Goal: Task Accomplishment & Management: Use online tool/utility

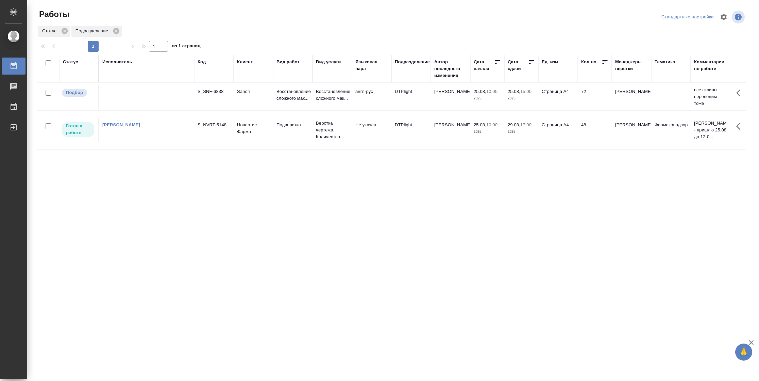
click at [562, 143] on tr "Готов к работе [PERSON_NAME]-5148 Новартис Фарма Подверстка Верстка чертежа. Ко…" at bounding box center [695, 130] width 1317 height 39
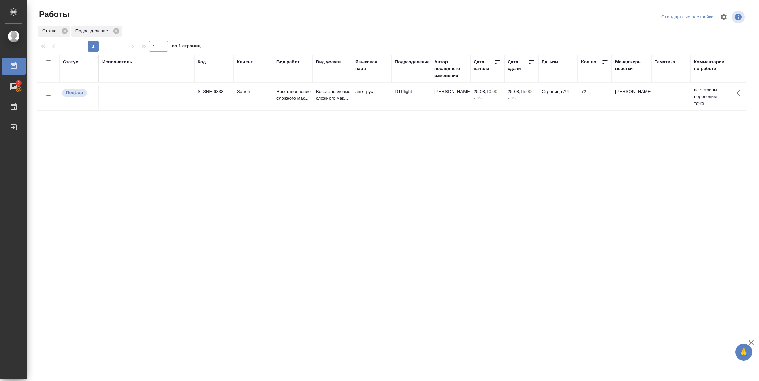
click at [76, 62] on div "Статус" at bounding box center [70, 61] width 15 height 7
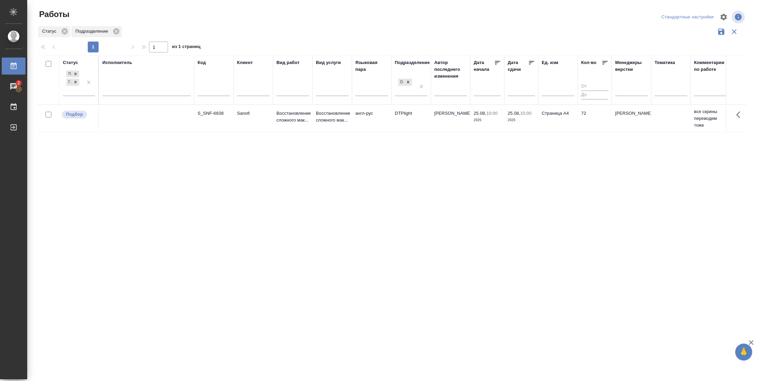
click at [87, 96] on div "Подбор Готов к работе" at bounding box center [79, 85] width 32 height 32
click at [88, 94] on div at bounding box center [89, 82] width 12 height 27
drag, startPoint x: 118, startPoint y: 134, endPoint x: 123, endPoint y: 105, distance: 29.4
click at [118, 133] on div "В работе" at bounding box center [153, 135] width 102 height 12
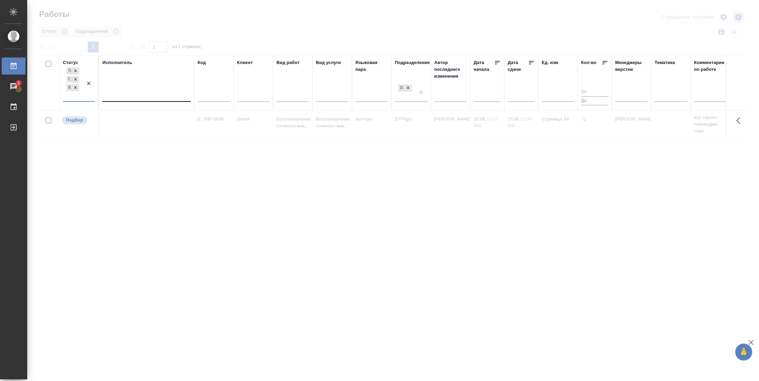
click at [131, 92] on div at bounding box center [146, 95] width 88 height 10
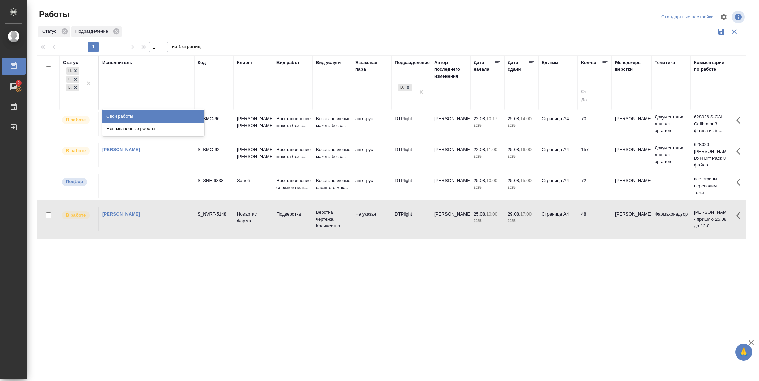
click at [131, 114] on div "Свои работы" at bounding box center [153, 116] width 102 height 12
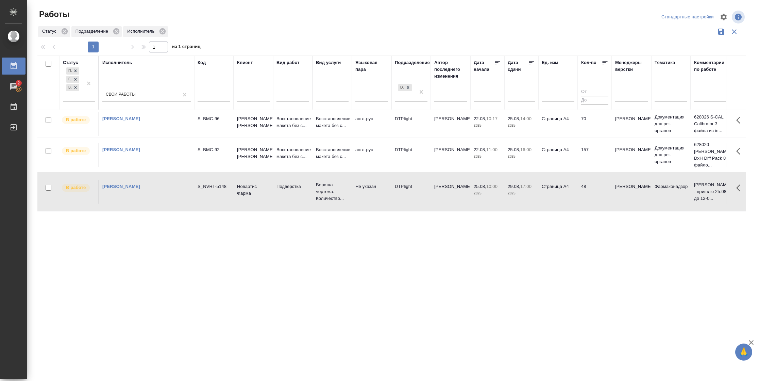
click at [529, 64] on icon at bounding box center [531, 62] width 5 height 3
click at [556, 161] on td "Страница А4" at bounding box center [557, 155] width 39 height 24
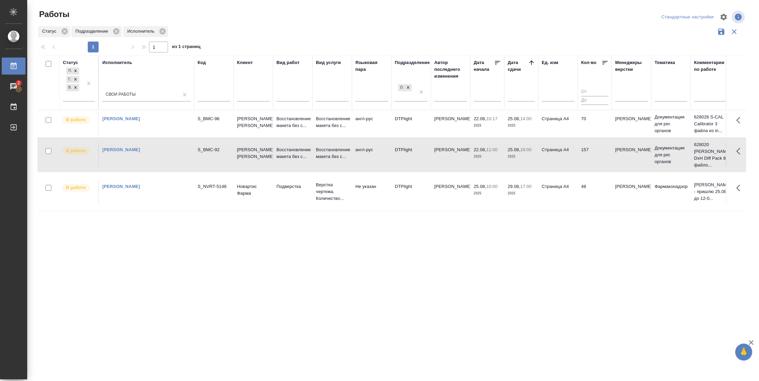
click at [556, 161] on td "Страница А4" at bounding box center [557, 155] width 39 height 24
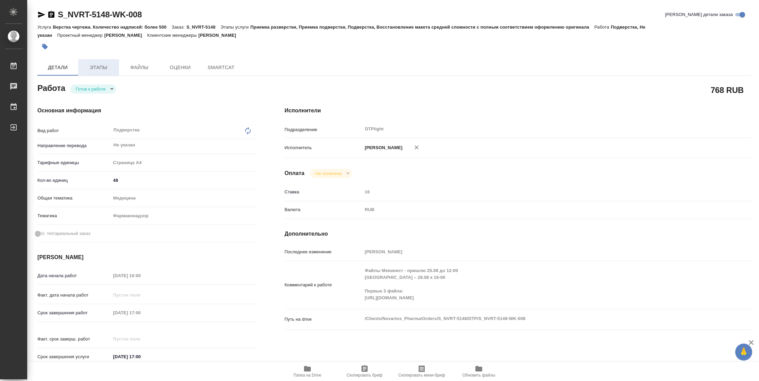
type textarea "x"
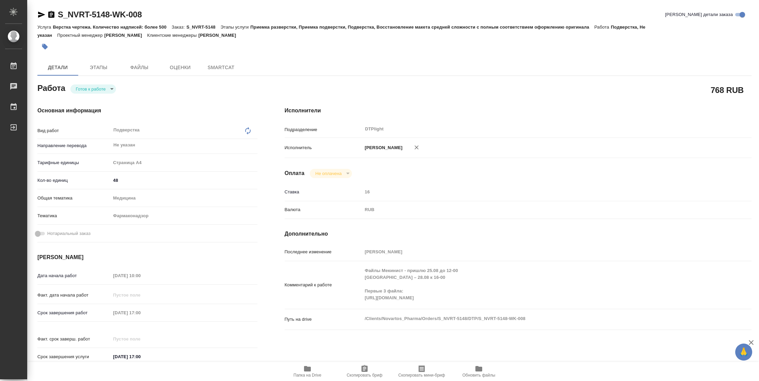
click at [86, 90] on body "🙏 .cls-1 fill:#fff; AWATERA Vasilyeva Natalia Работы Чаты График Выйти S_NVRT-5…" at bounding box center [379, 190] width 759 height 381
type textarea "x"
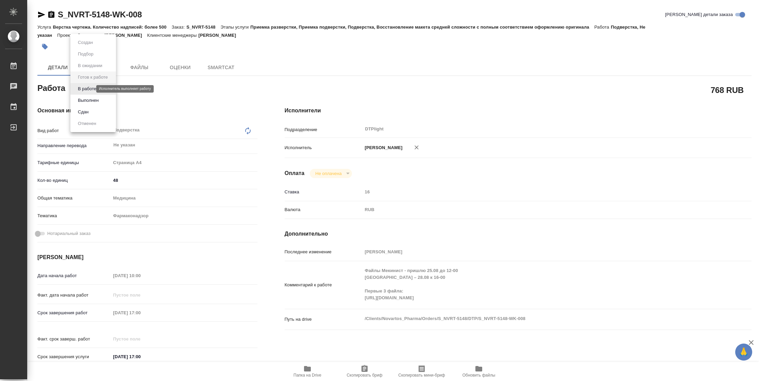
type textarea "x"
click at [86, 90] on button "В работе" at bounding box center [87, 88] width 22 height 7
type textarea "x"
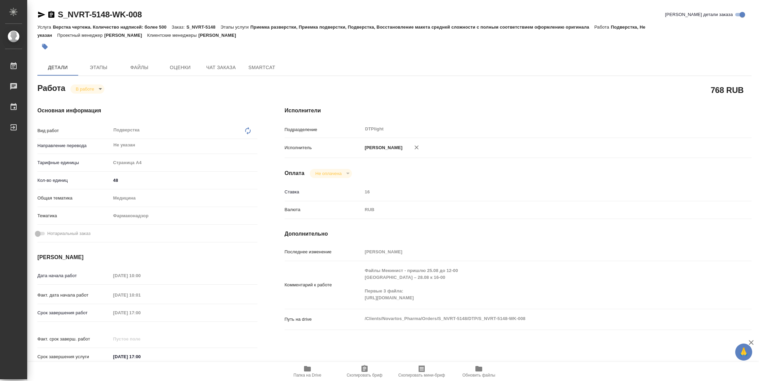
type textarea "x"
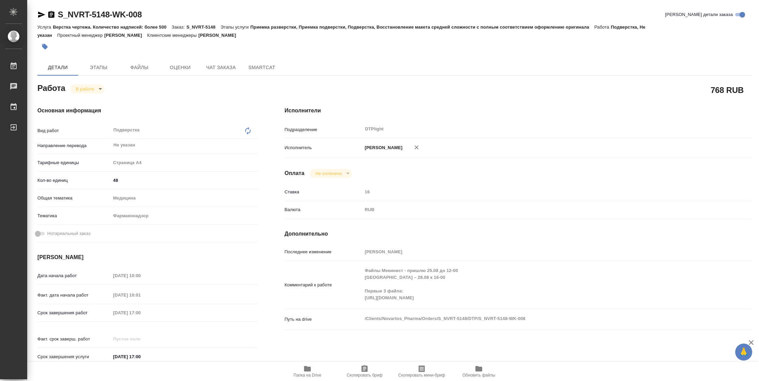
type textarea "x"
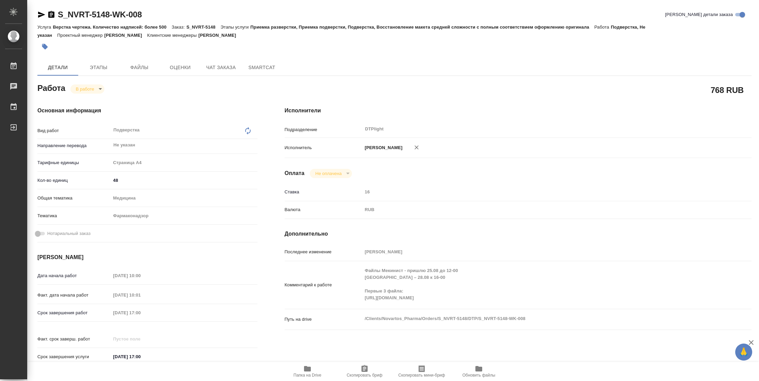
type textarea "x"
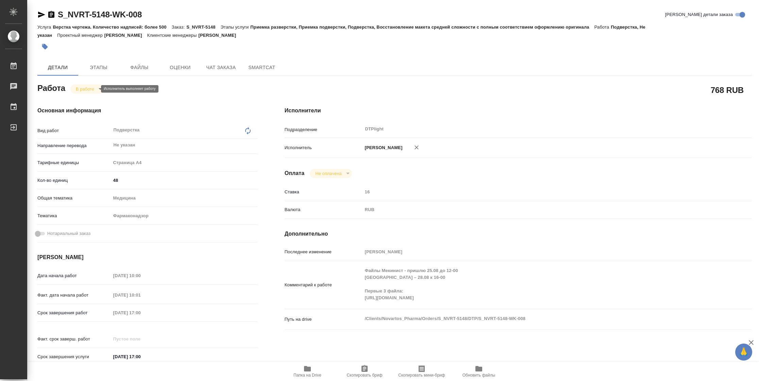
type textarea "x"
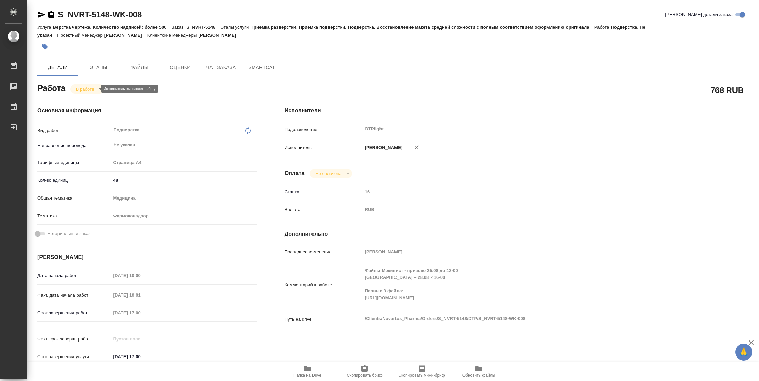
type textarea "x"
click at [345, 303] on div "Комментарий к работе Файлы Мекинист - пришлю 25.08 до 12-00 Фабхальта – 28.08 к…" at bounding box center [518, 285] width 467 height 42
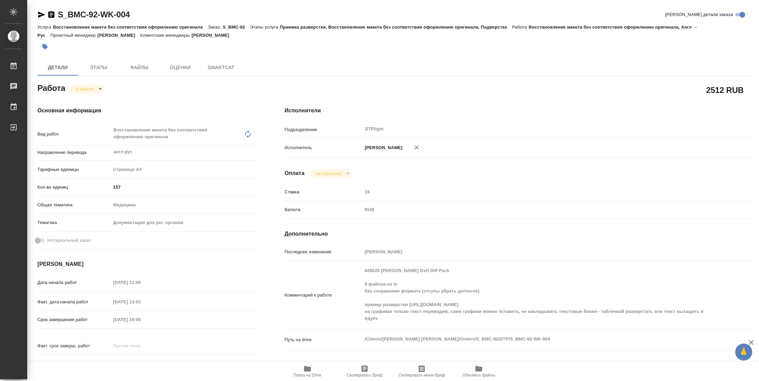
type textarea "x"
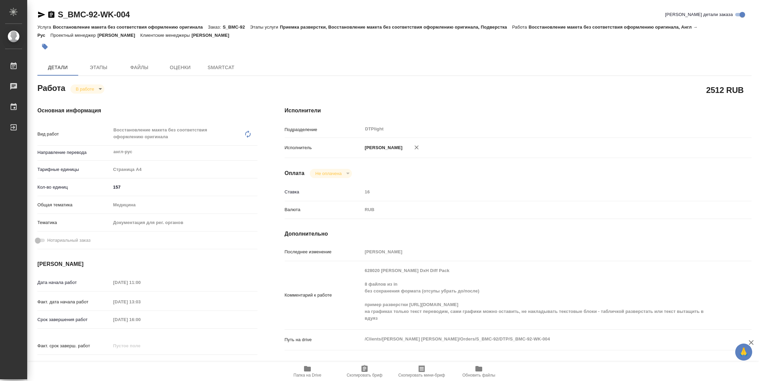
type textarea "x"
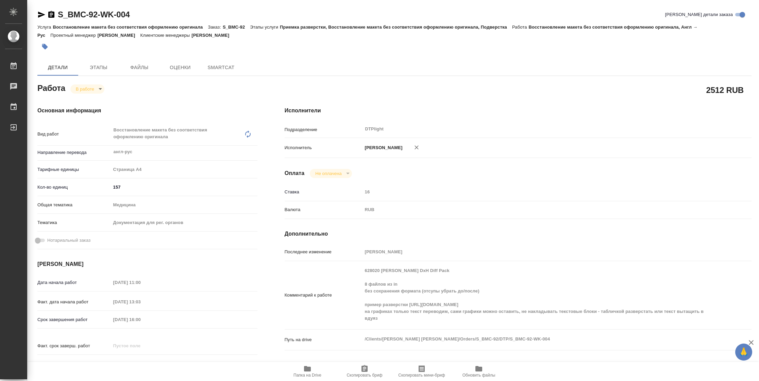
type textarea "x"
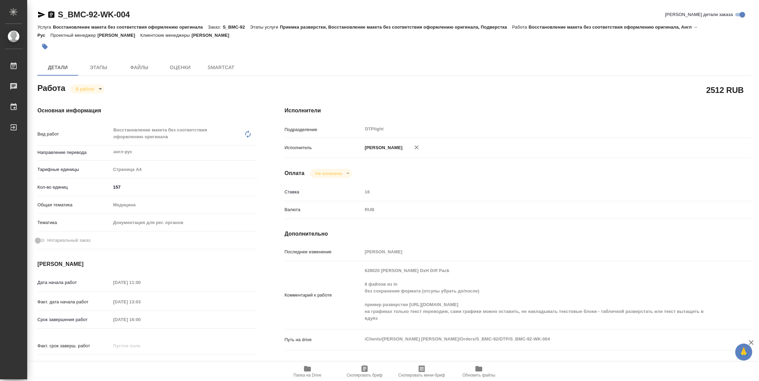
type textarea "x"
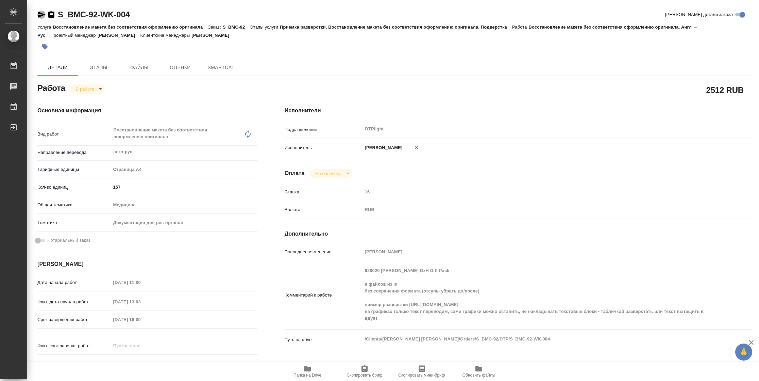
click at [44, 14] on icon "button" at bounding box center [41, 15] width 8 height 8
type textarea "x"
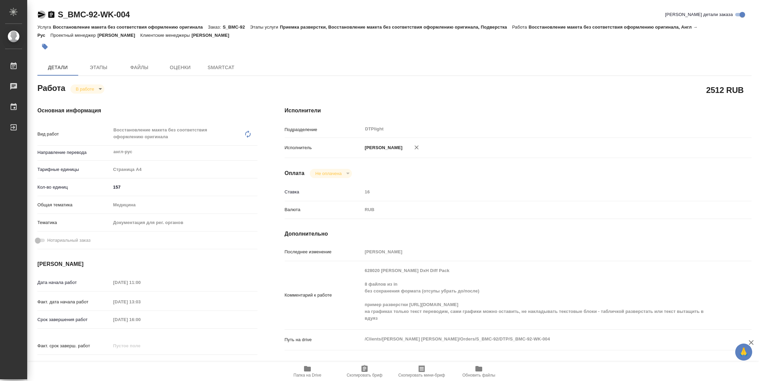
type textarea "x"
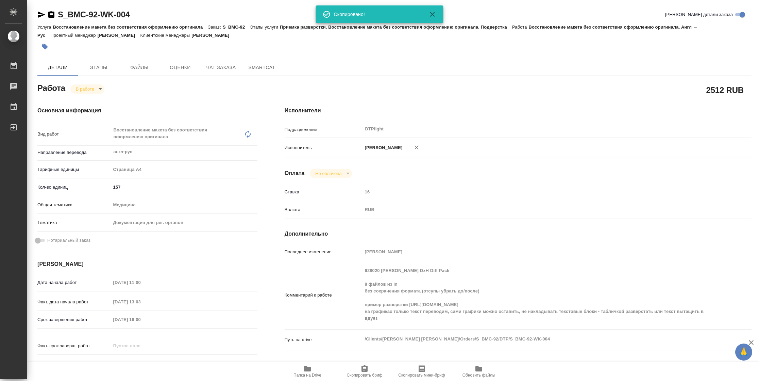
type textarea "x"
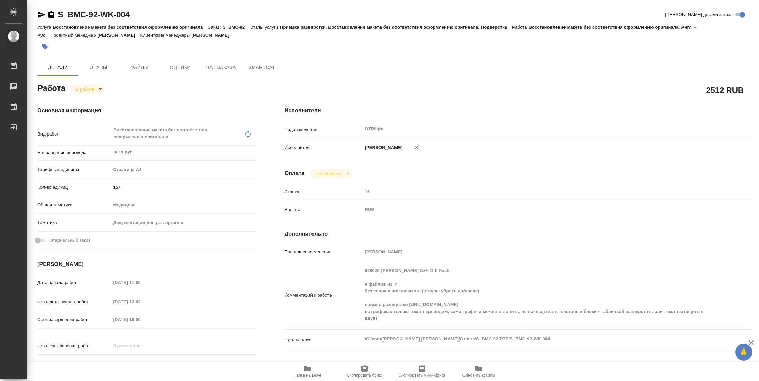
type textarea "x"
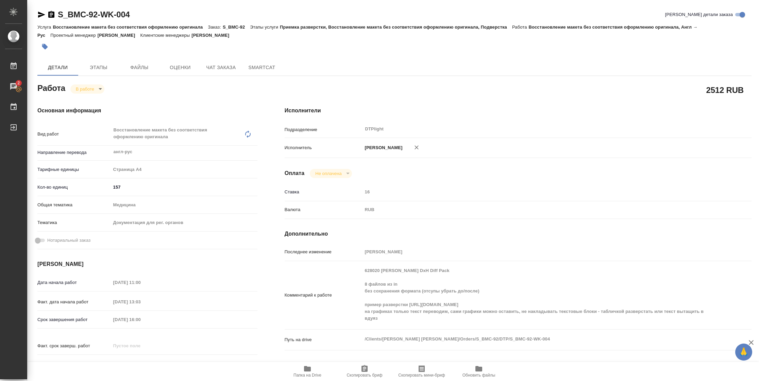
type textarea "x"
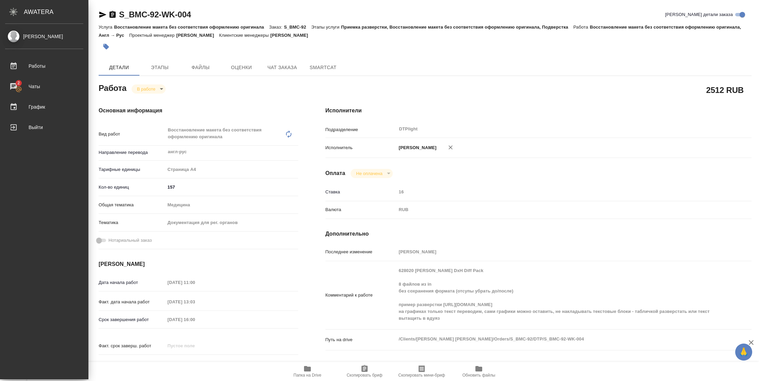
type textarea "x"
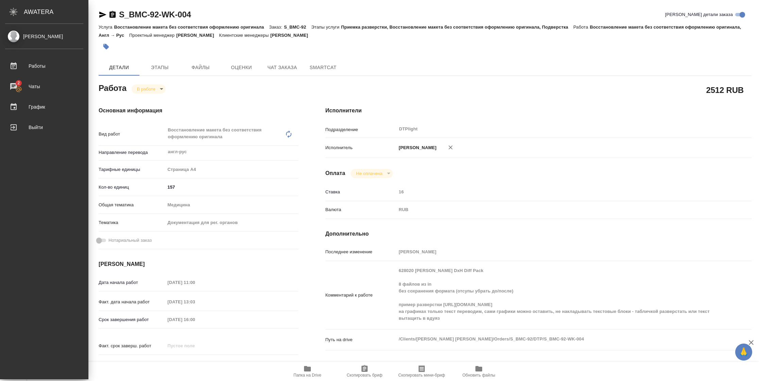
type textarea "x"
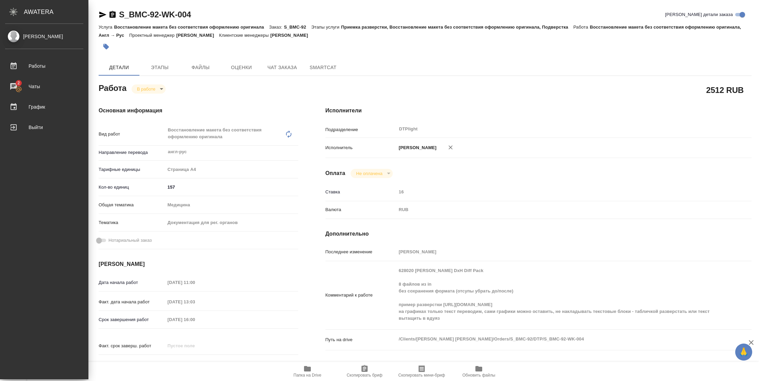
type textarea "x"
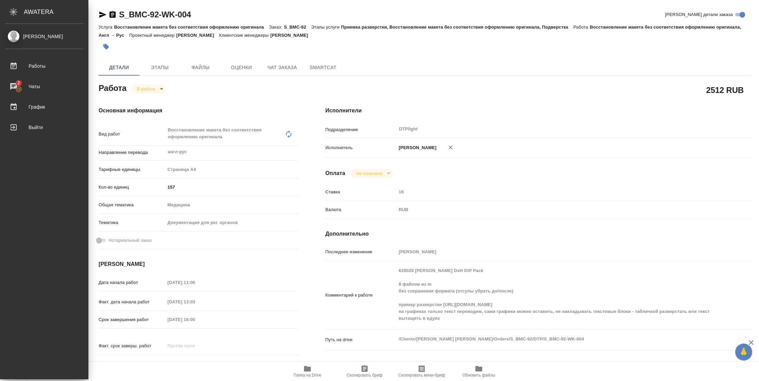
type textarea "x"
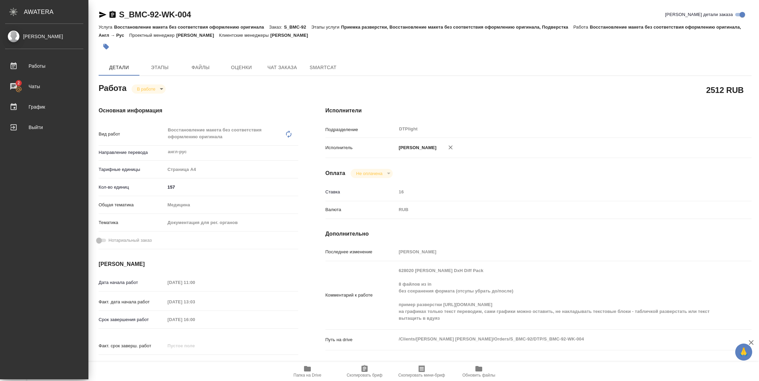
type textarea "x"
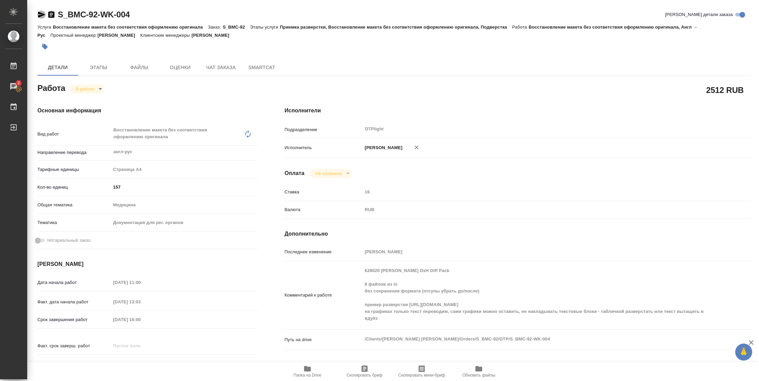
click at [40, 16] on icon "button" at bounding box center [41, 15] width 7 height 6
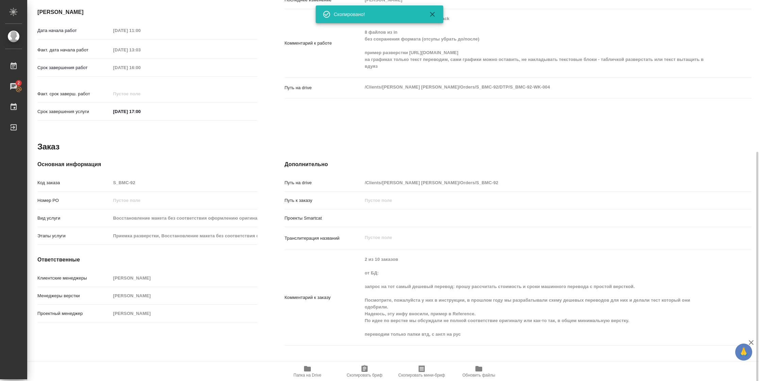
scroll to position [282, 0]
